Goal: Task Accomplishment & Management: Complete application form

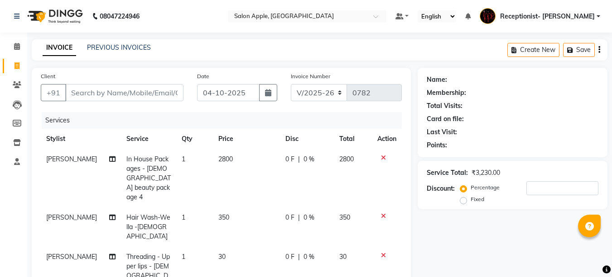
select select "645"
select select "service"
select select "46911"
click at [134, 86] on input "Client" at bounding box center [124, 92] width 118 height 17
click at [137, 91] on input "Client" at bounding box center [124, 92] width 118 height 17
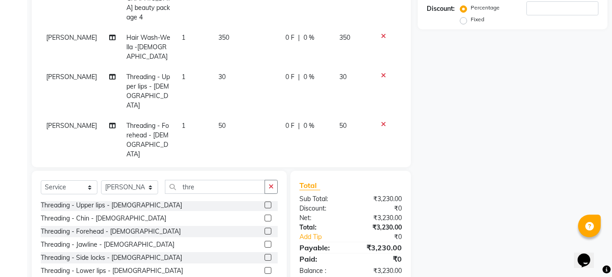
scroll to position [181, 0]
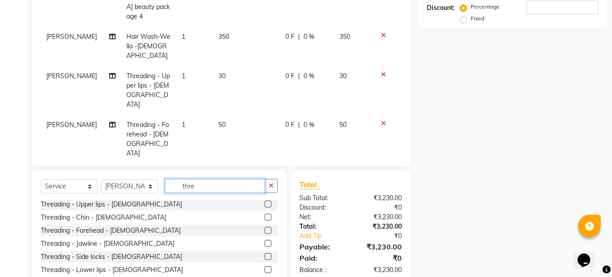
drag, startPoint x: 211, startPoint y: 160, endPoint x: 171, endPoint y: 158, distance: 40.3
click at [171, 179] on input "thre" at bounding box center [215, 186] width 100 height 14
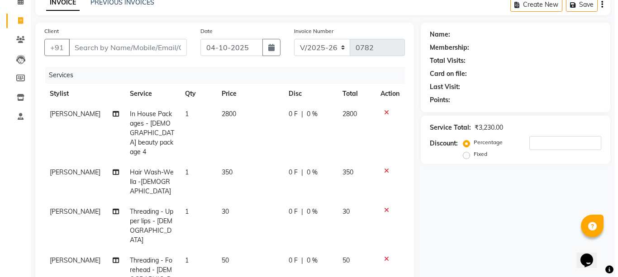
scroll to position [0, 0]
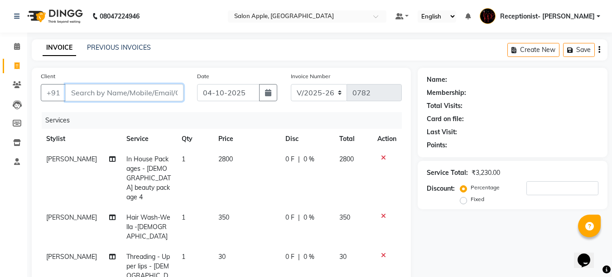
click at [156, 90] on input "Client" at bounding box center [124, 92] width 118 height 17
type input "9"
type input "0"
type input "9421972889"
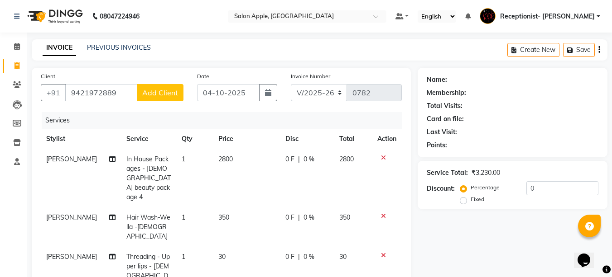
click at [164, 91] on span "Add Client" at bounding box center [160, 92] width 36 height 9
select select "22"
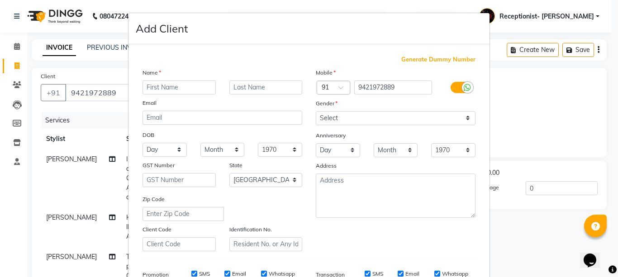
click at [185, 84] on input "text" at bounding box center [179, 88] width 73 height 14
click at [151, 87] on input "Surbhi" at bounding box center [179, 88] width 73 height 14
type input "Suarbhi"
click at [245, 85] on input "text" at bounding box center [265, 88] width 73 height 14
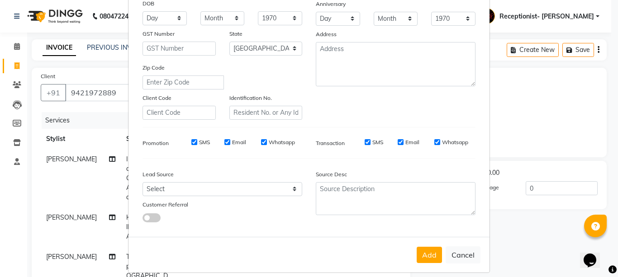
scroll to position [136, 0]
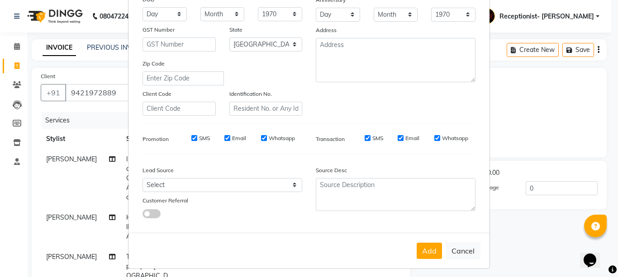
type input "Kulkarni"
click at [164, 183] on select "Select Walk-in Referral Internet Friend Word of Mouth Advertisement Facebook Ju…" at bounding box center [223, 185] width 160 height 14
select select "10532"
click at [143, 178] on select "Select Walk-in Referral Internet Friend Word of Mouth Advertisement Facebook Ju…" at bounding box center [223, 185] width 160 height 14
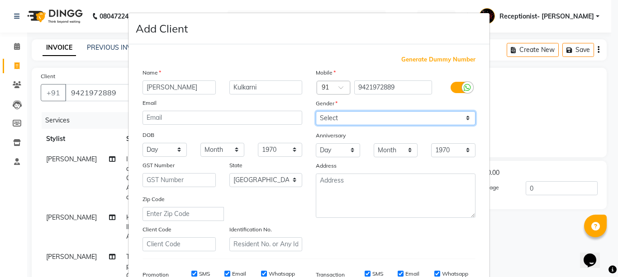
click at [336, 120] on select "Select Male Female Other Prefer Not To Say" at bounding box center [396, 118] width 160 height 14
select select "female"
click at [316, 111] on select "Select Male Female Other Prefer Not To Say" at bounding box center [396, 118] width 160 height 14
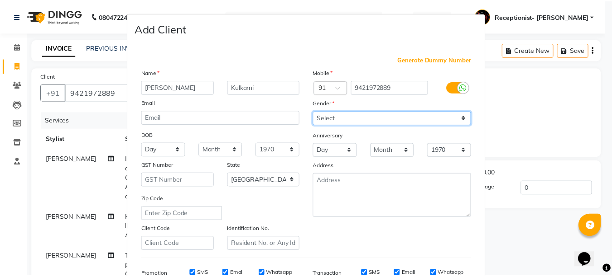
scroll to position [140, 0]
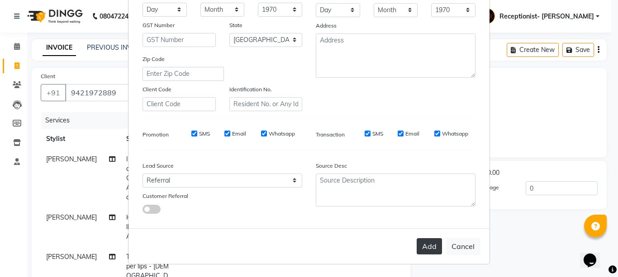
click at [420, 251] on button "Add" at bounding box center [429, 247] width 25 height 16
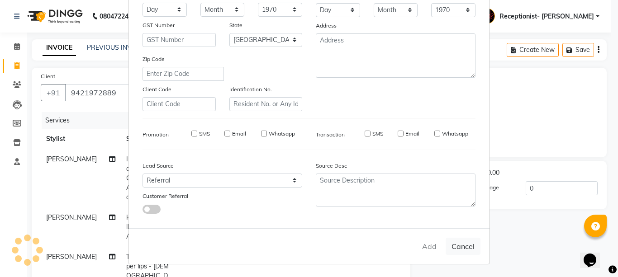
select select
select select "null"
select select
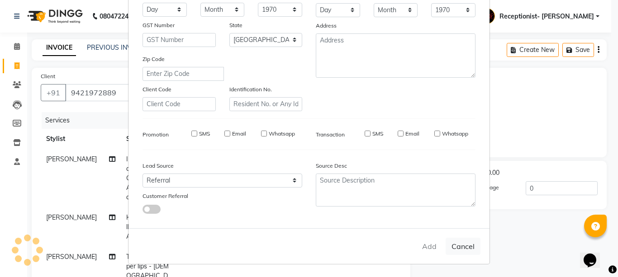
select select
checkbox input "false"
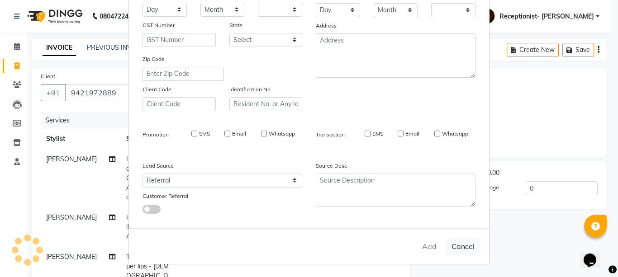
checkbox input "false"
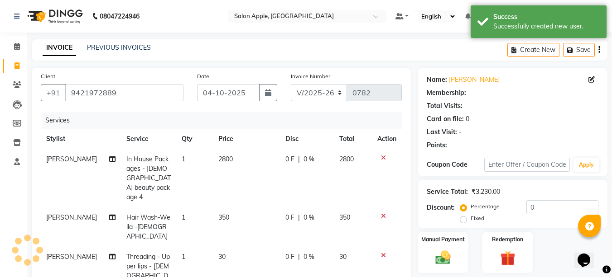
scroll to position [194, 0]
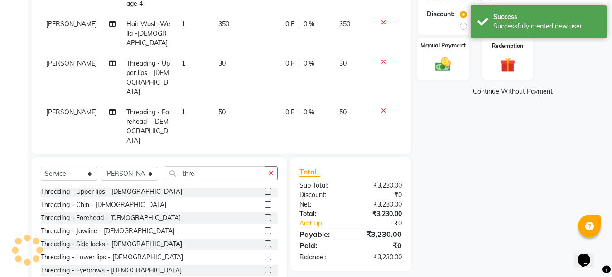
click at [451, 59] on img at bounding box center [442, 64] width 25 height 18
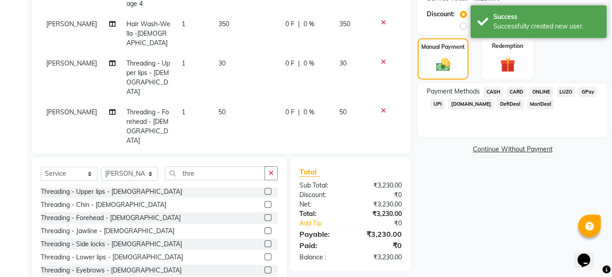
click at [542, 91] on span "ONLINE" at bounding box center [541, 92] width 24 height 10
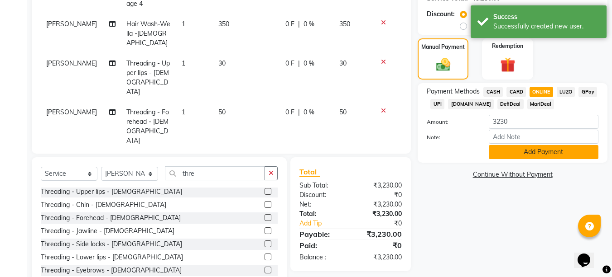
click at [534, 154] on button "Add Payment" at bounding box center [543, 152] width 110 height 14
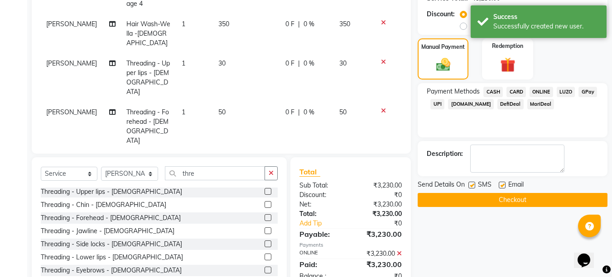
click at [529, 202] on button "Checkout" at bounding box center [512, 200] width 190 height 14
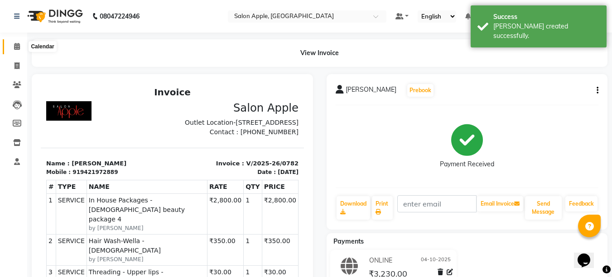
click at [10, 43] on span at bounding box center [17, 47] width 16 height 10
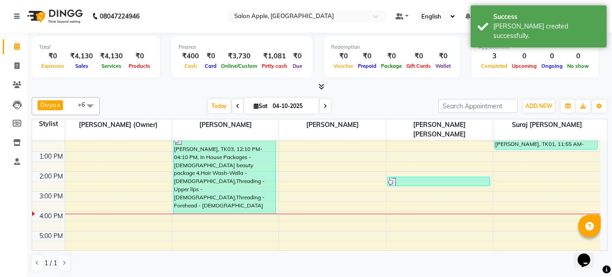
scroll to position [91, 0]
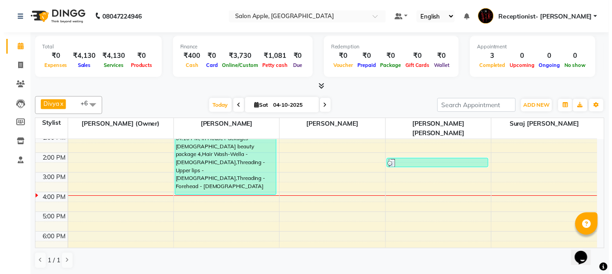
scroll to position [91, 0]
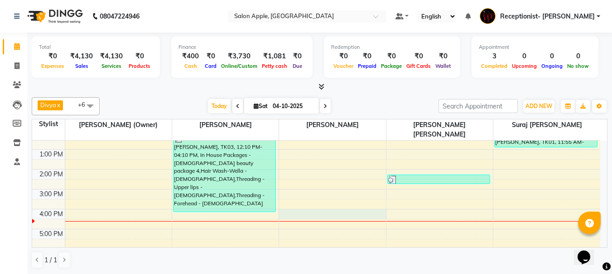
click at [296, 208] on div "8:00 AM 9:00 AM 10:00 AM 11:00 AM 12:00 PM 1:00 PM 2:00 PM 3:00 PM 4:00 PM 5:00…" at bounding box center [316, 179] width 568 height 258
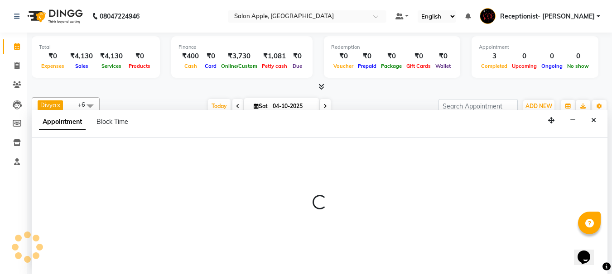
scroll to position [0, 0]
select select "50336"
select select "tentative"
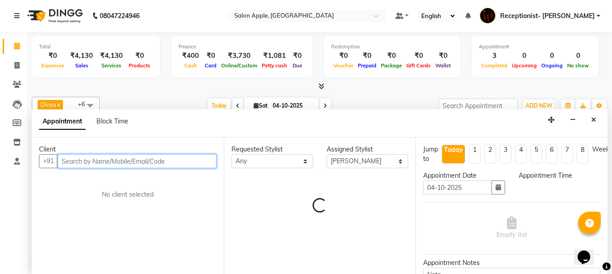
select select "960"
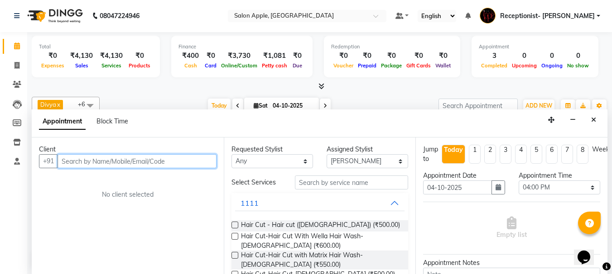
click at [186, 163] on input "text" at bounding box center [136, 161] width 159 height 14
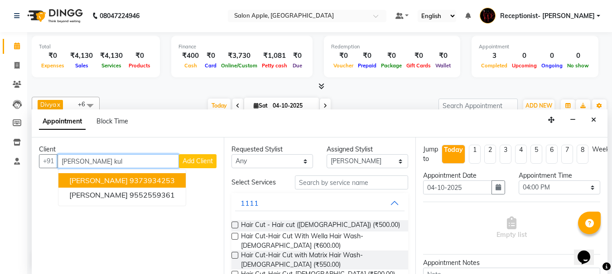
click at [172, 179] on ngb-highlight "9373934253" at bounding box center [151, 180] width 45 height 9
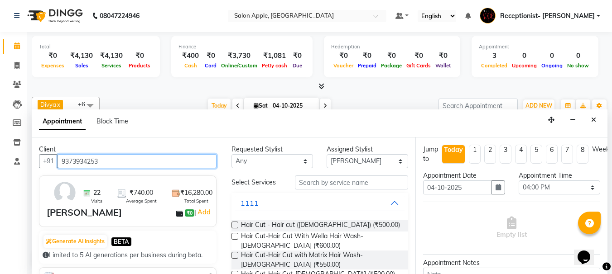
type input "9373934253"
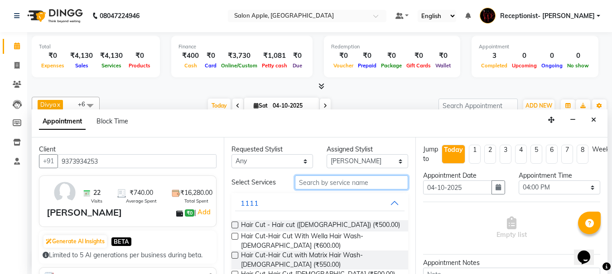
click at [359, 183] on input "text" at bounding box center [351, 183] width 113 height 14
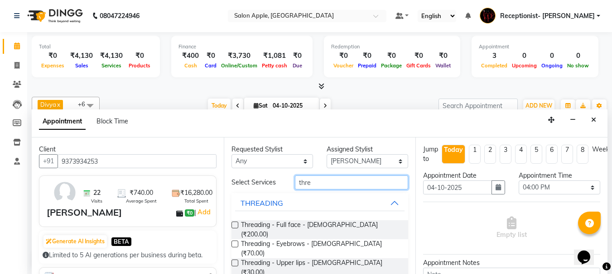
type input "thre"
click at [361, 239] on div "Threading - Eyebrows - [DEMOGRAPHIC_DATA] (₹70.00)" at bounding box center [319, 248] width 177 height 19
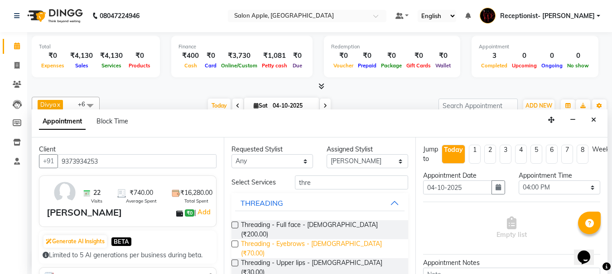
click at [327, 239] on span "Threading - Eyebrows - [DEMOGRAPHIC_DATA] (₹70.00)" at bounding box center [321, 248] width 160 height 19
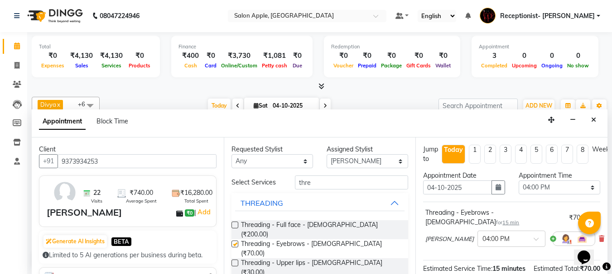
checkbox input "false"
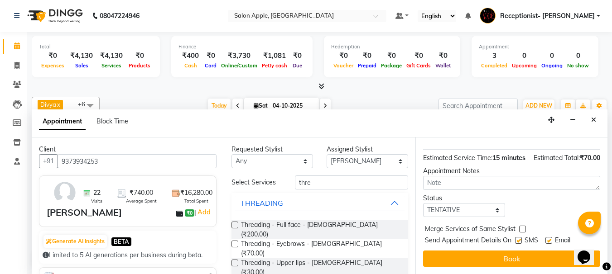
click at [538, 251] on button "Book" at bounding box center [511, 259] width 177 height 16
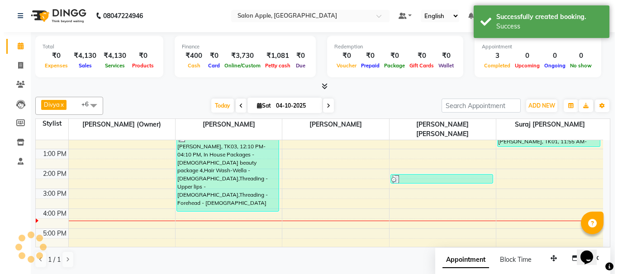
scroll to position [0, 0]
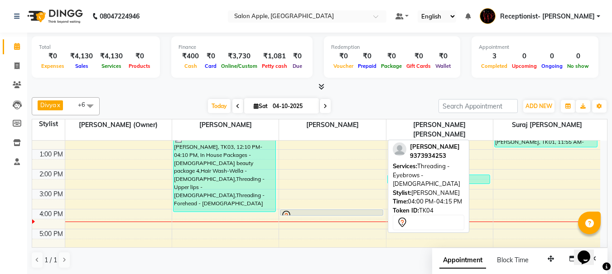
click at [376, 214] on div at bounding box center [331, 216] width 102 height 4
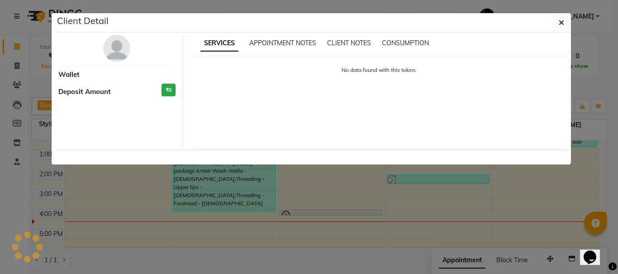
select select "7"
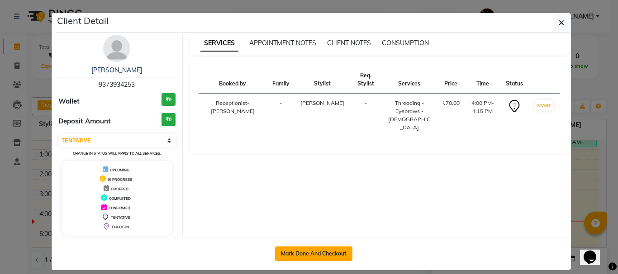
click at [330, 254] on button "Mark Done And Checkout" at bounding box center [313, 254] width 77 height 14
select select "645"
select select "service"
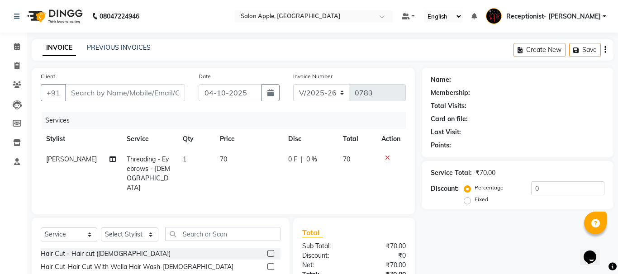
type input "9373934253"
select select "50336"
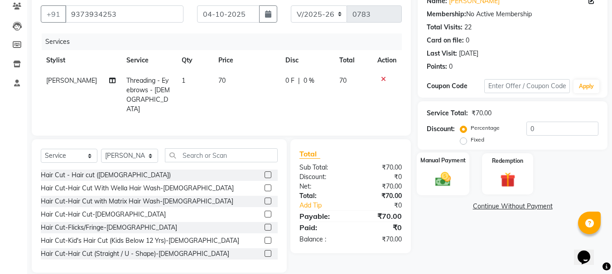
scroll to position [88, 0]
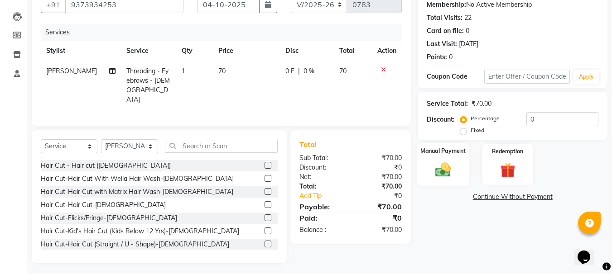
click at [451, 163] on img at bounding box center [442, 170] width 25 height 18
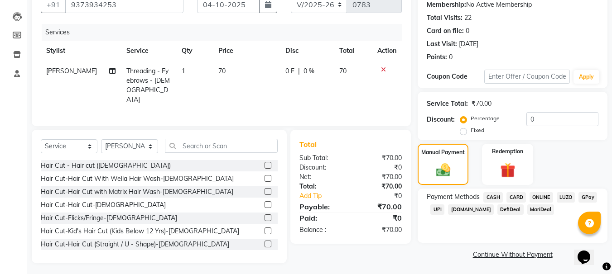
click at [542, 195] on span "ONLINE" at bounding box center [541, 197] width 24 height 10
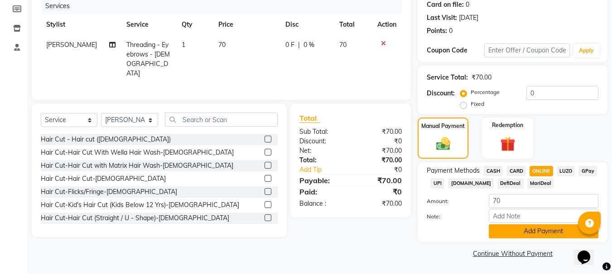
click at [540, 231] on button "Add Payment" at bounding box center [543, 232] width 110 height 14
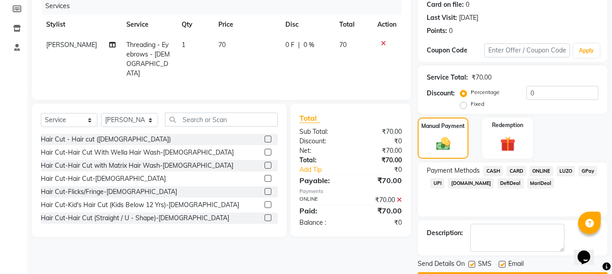
scroll to position [140, 0]
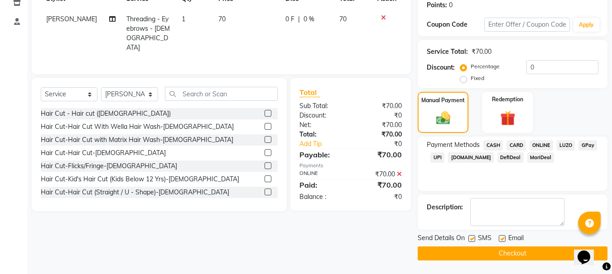
click at [553, 253] on button "Checkout" at bounding box center [512, 254] width 190 height 14
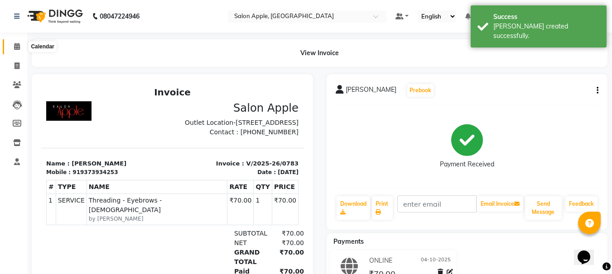
click at [18, 47] on icon at bounding box center [17, 46] width 6 height 7
